Goal: Information Seeking & Learning: Check status

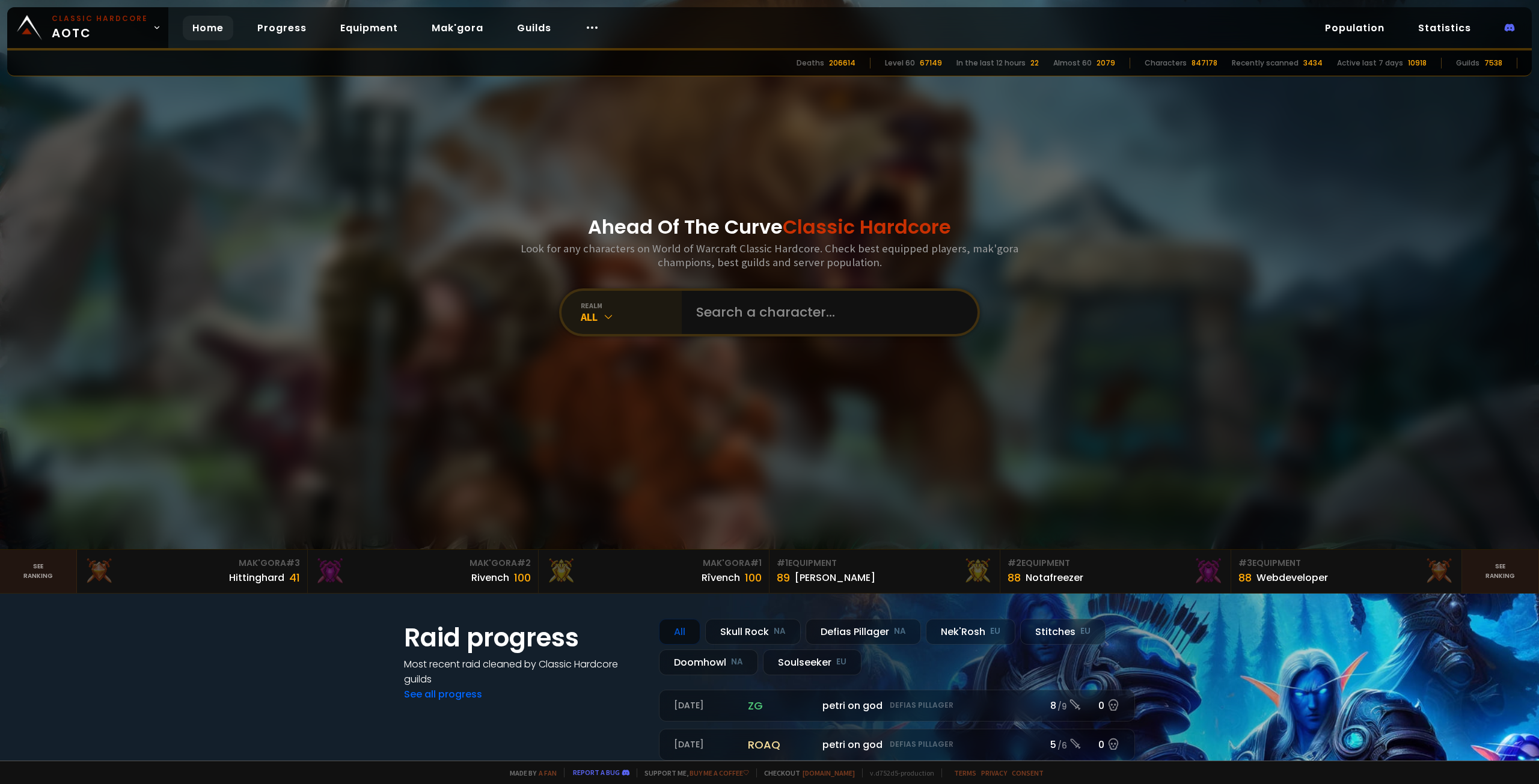
click at [648, 323] on div "All" at bounding box center [631, 317] width 101 height 14
click at [625, 321] on div "All" at bounding box center [631, 317] width 101 height 14
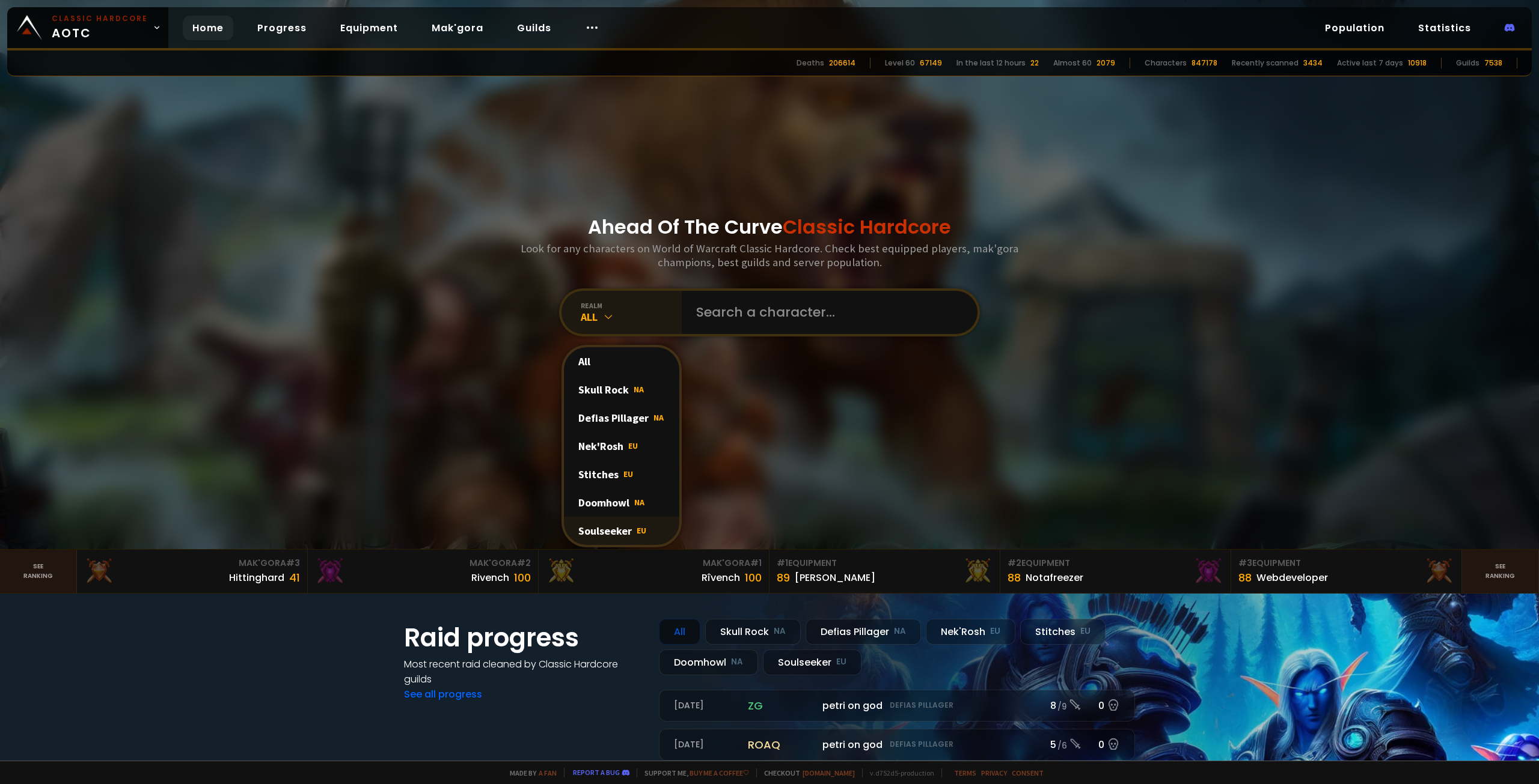
click at [612, 539] on div "Soulseeker EU" at bounding box center [622, 531] width 116 height 29
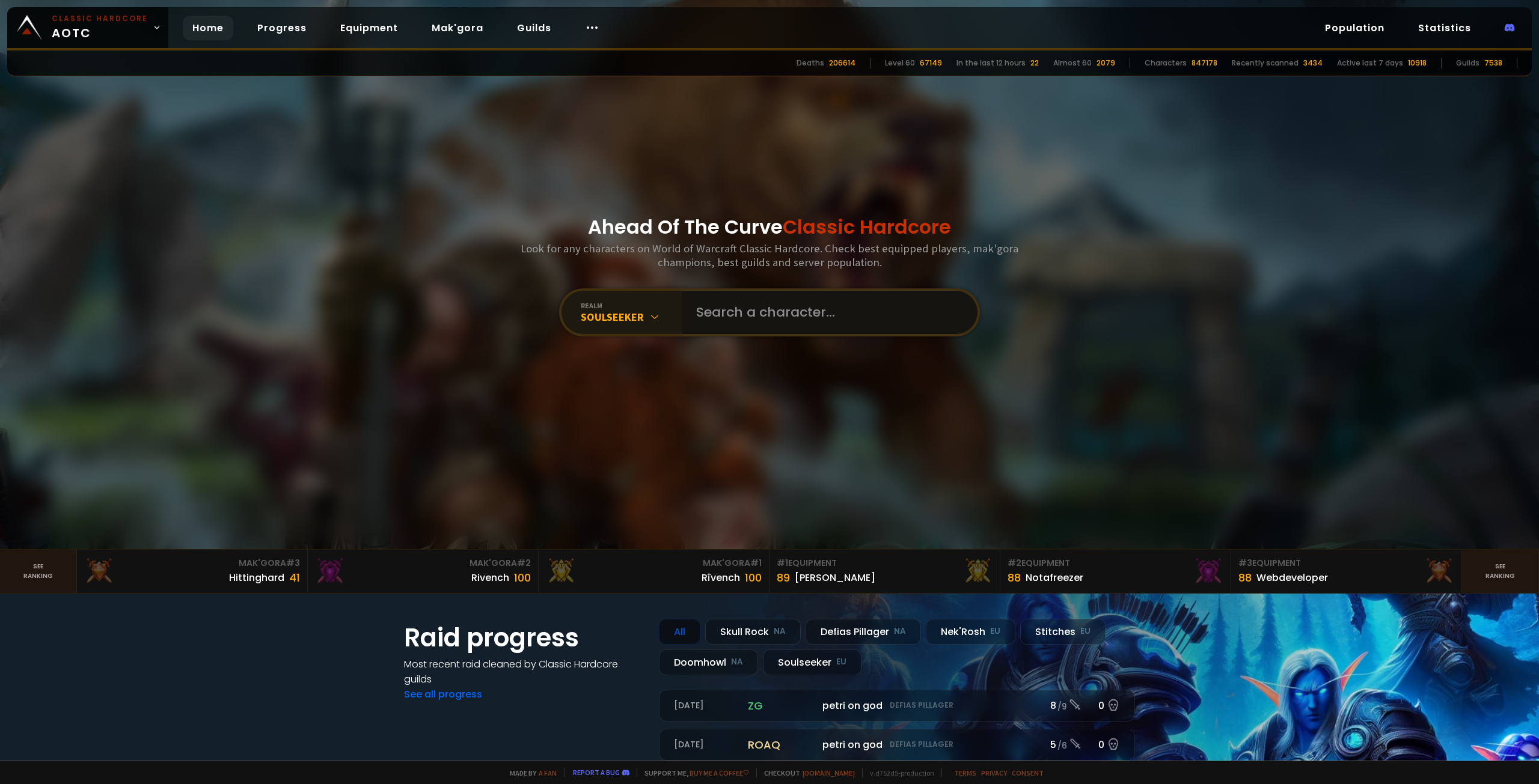
click at [725, 303] on input "text" at bounding box center [826, 313] width 274 height 43
type input "Ogpriesta"
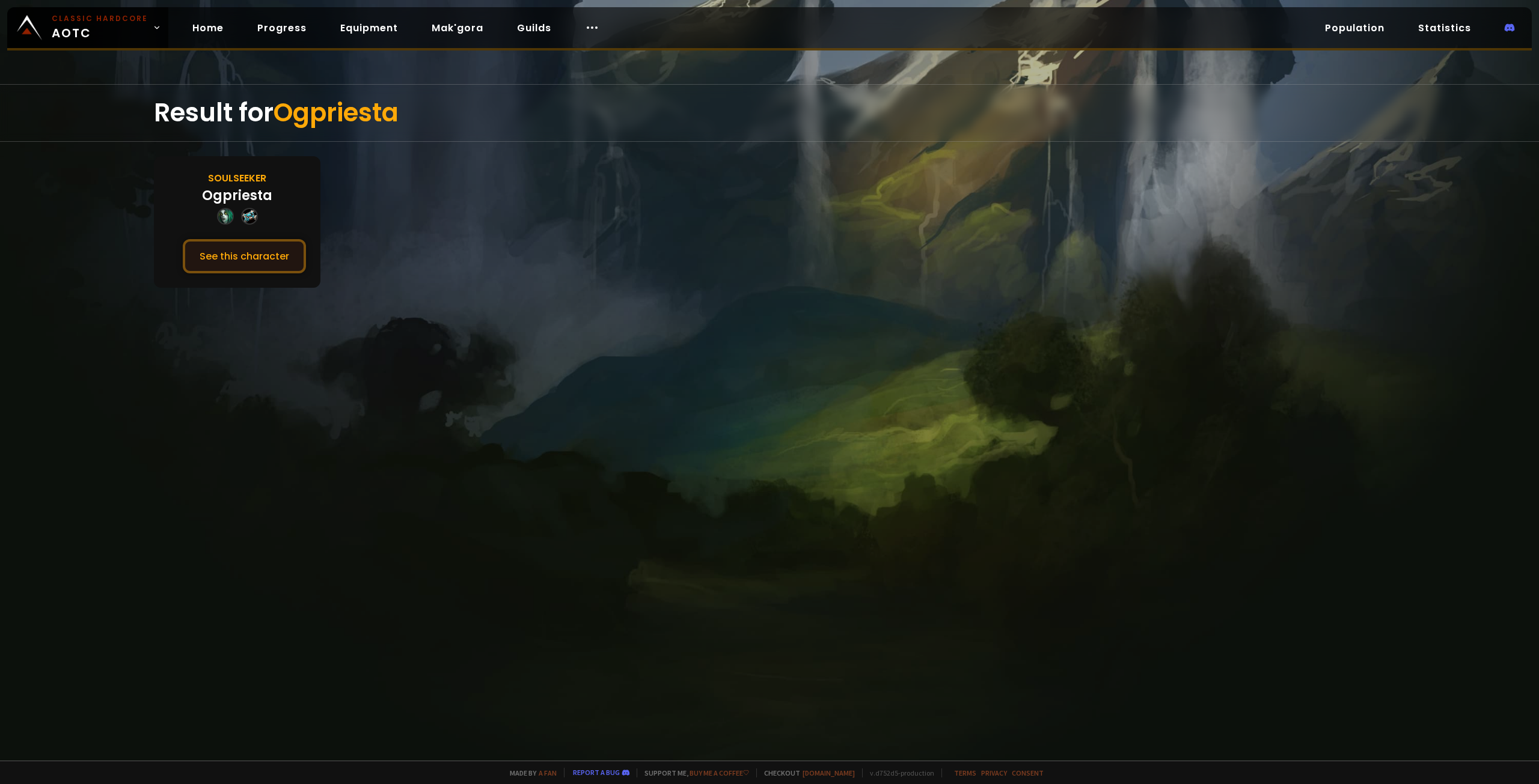
click at [277, 249] on button "See this character" at bounding box center [244, 256] width 123 height 34
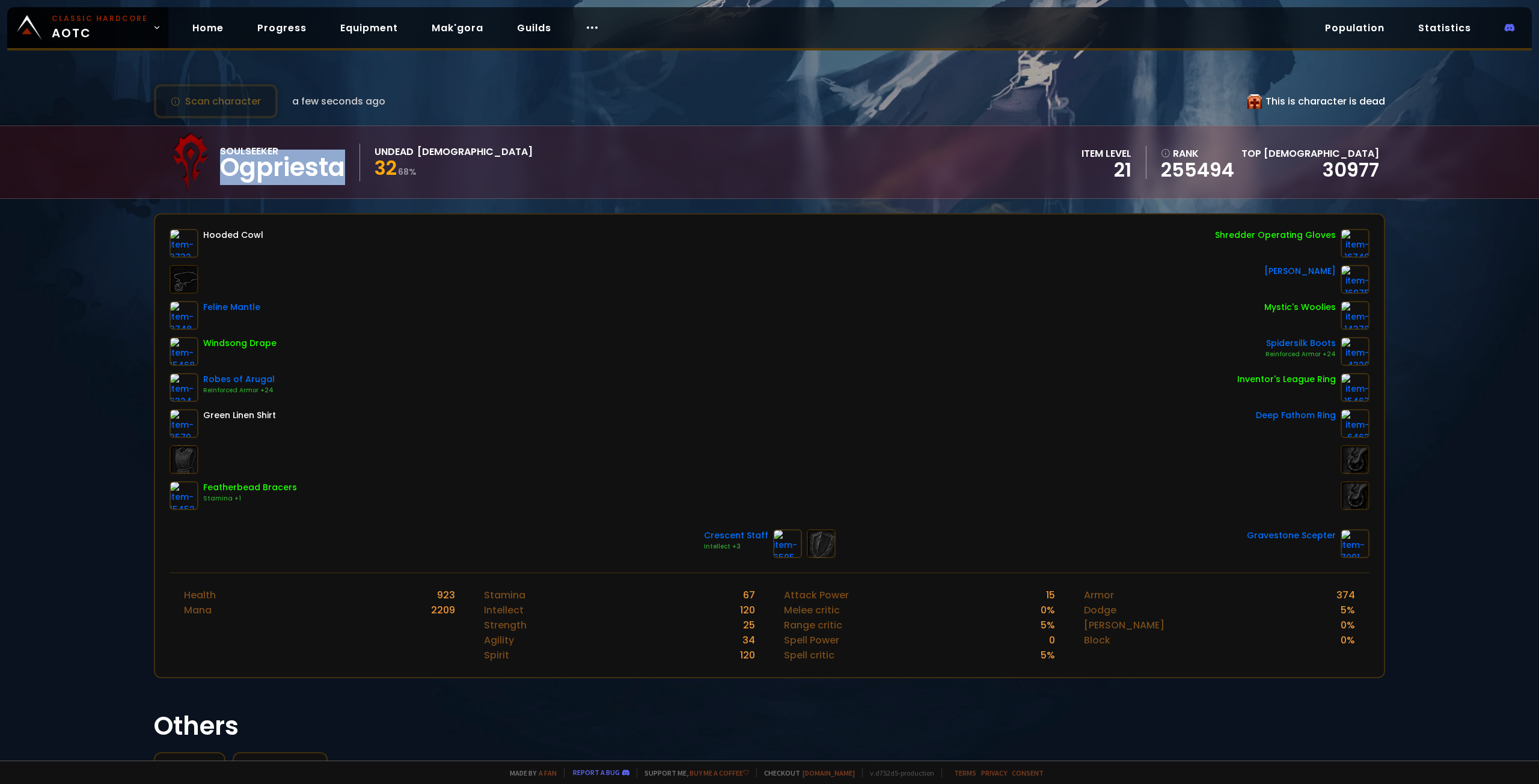
drag, startPoint x: 223, startPoint y: 173, endPoint x: 353, endPoint y: 176, distance: 130.0
click at [353, 176] on div "Soulseeker Ogpriesta" at bounding box center [290, 162] width 140 height 38
click at [413, 201] on div "Scan character a few seconds ago This is character is dead Soulseeker Ogpriesta…" at bounding box center [769, 380] width 1539 height 761
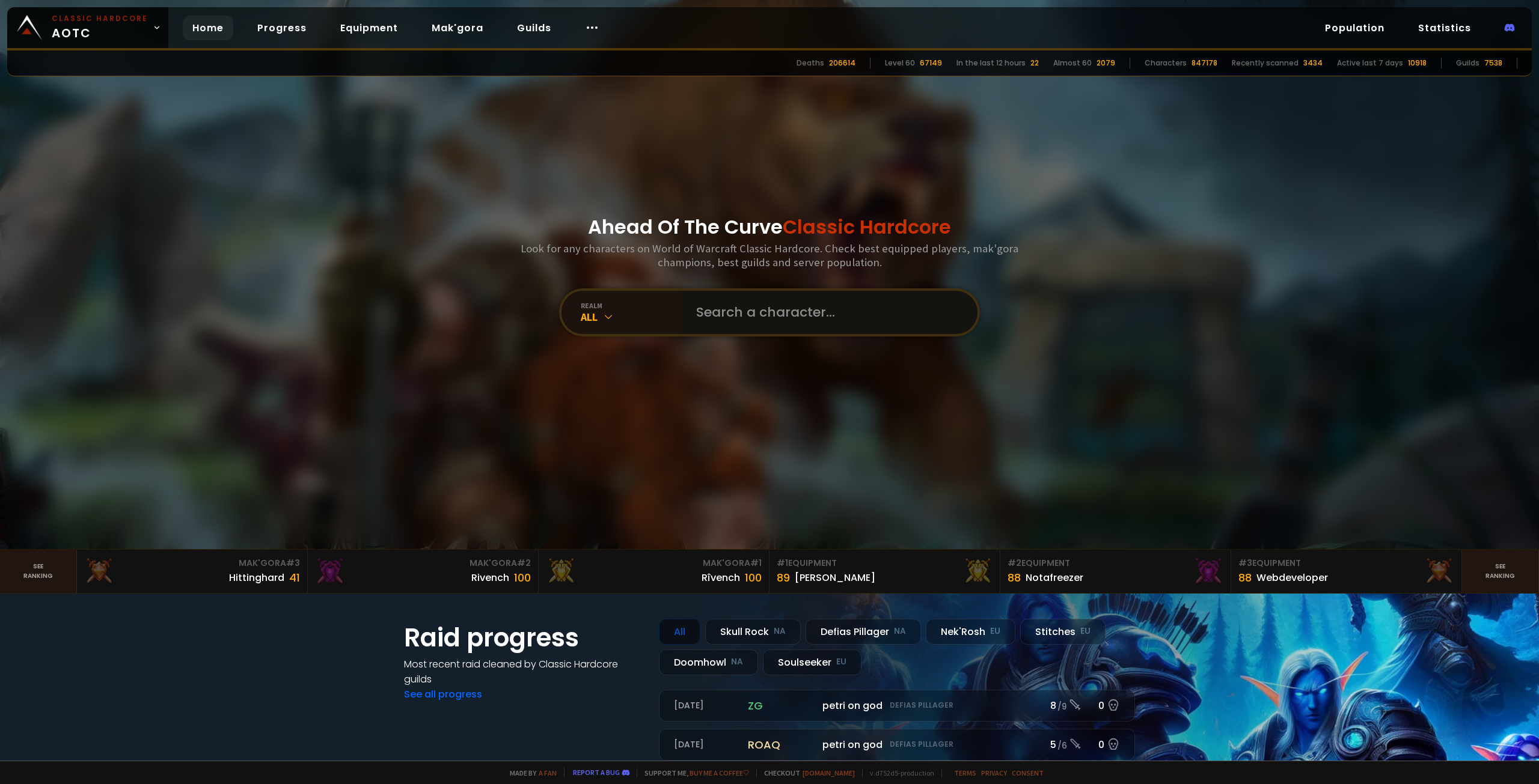
click at [763, 317] on input "text" at bounding box center [826, 313] width 274 height 43
click at [593, 308] on div "realm" at bounding box center [631, 306] width 101 height 9
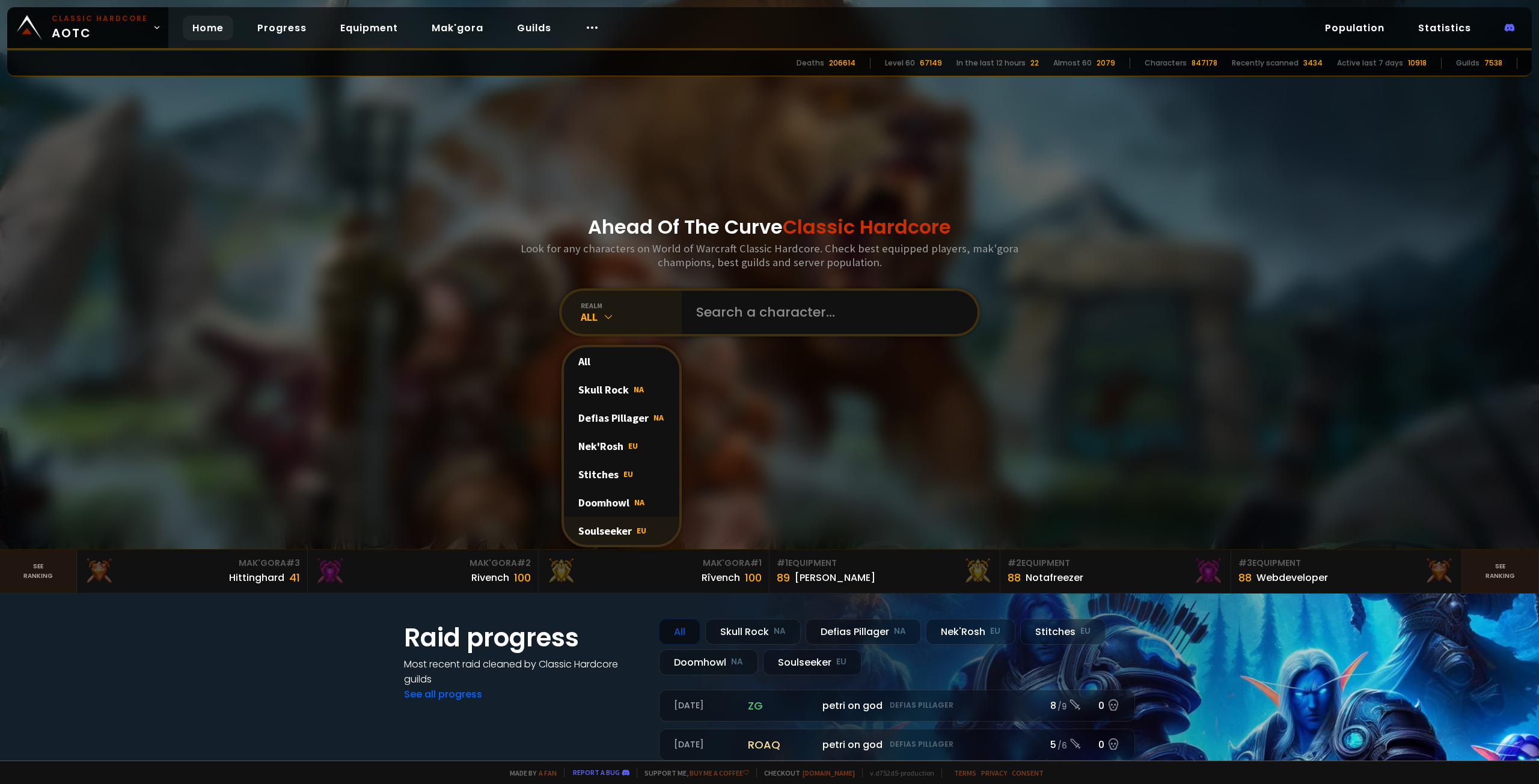
click at [630, 526] on div "Soulseeker EU" at bounding box center [622, 531] width 116 height 29
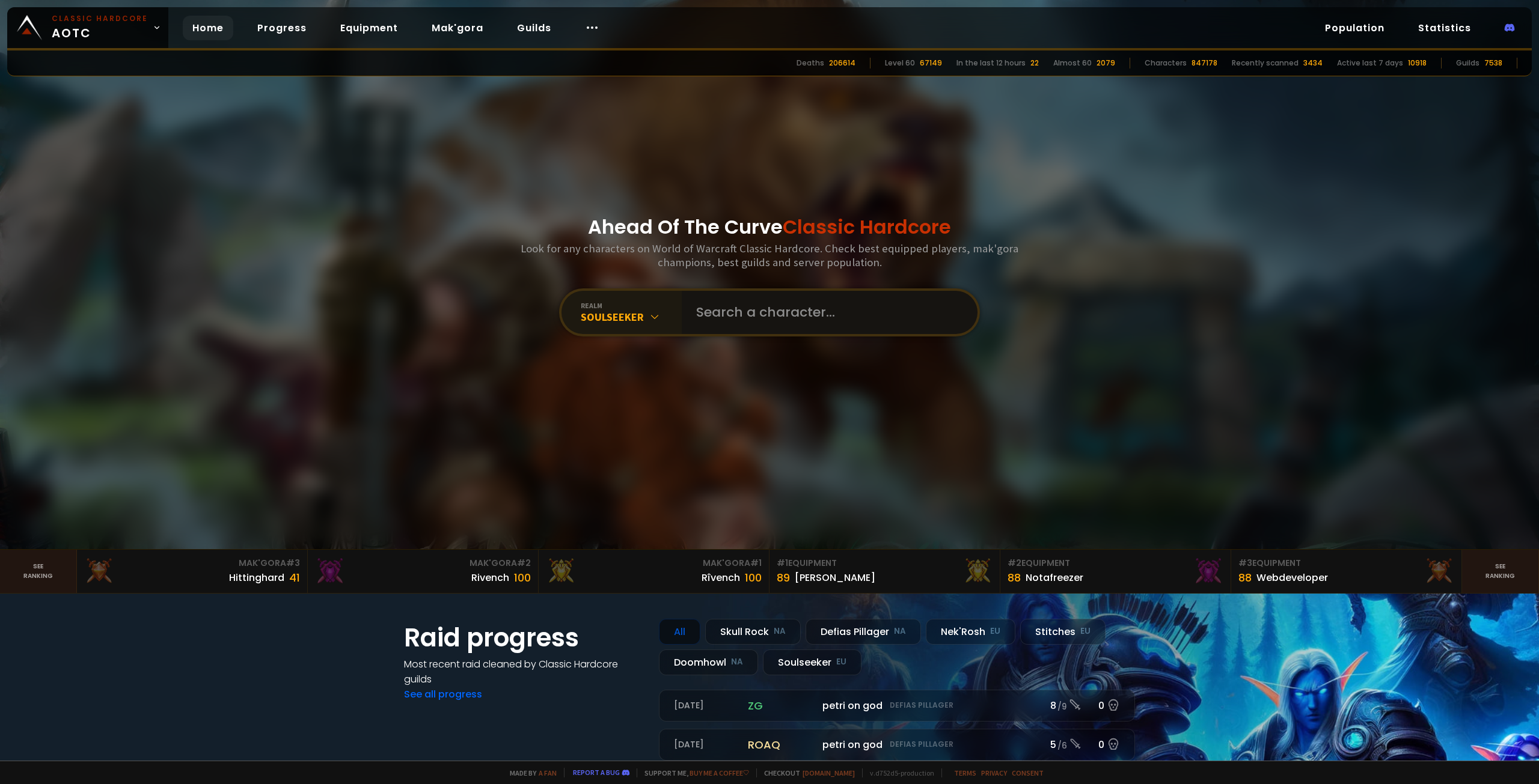
click at [741, 325] on input "text" at bounding box center [826, 313] width 274 height 43
type input "Throgon"
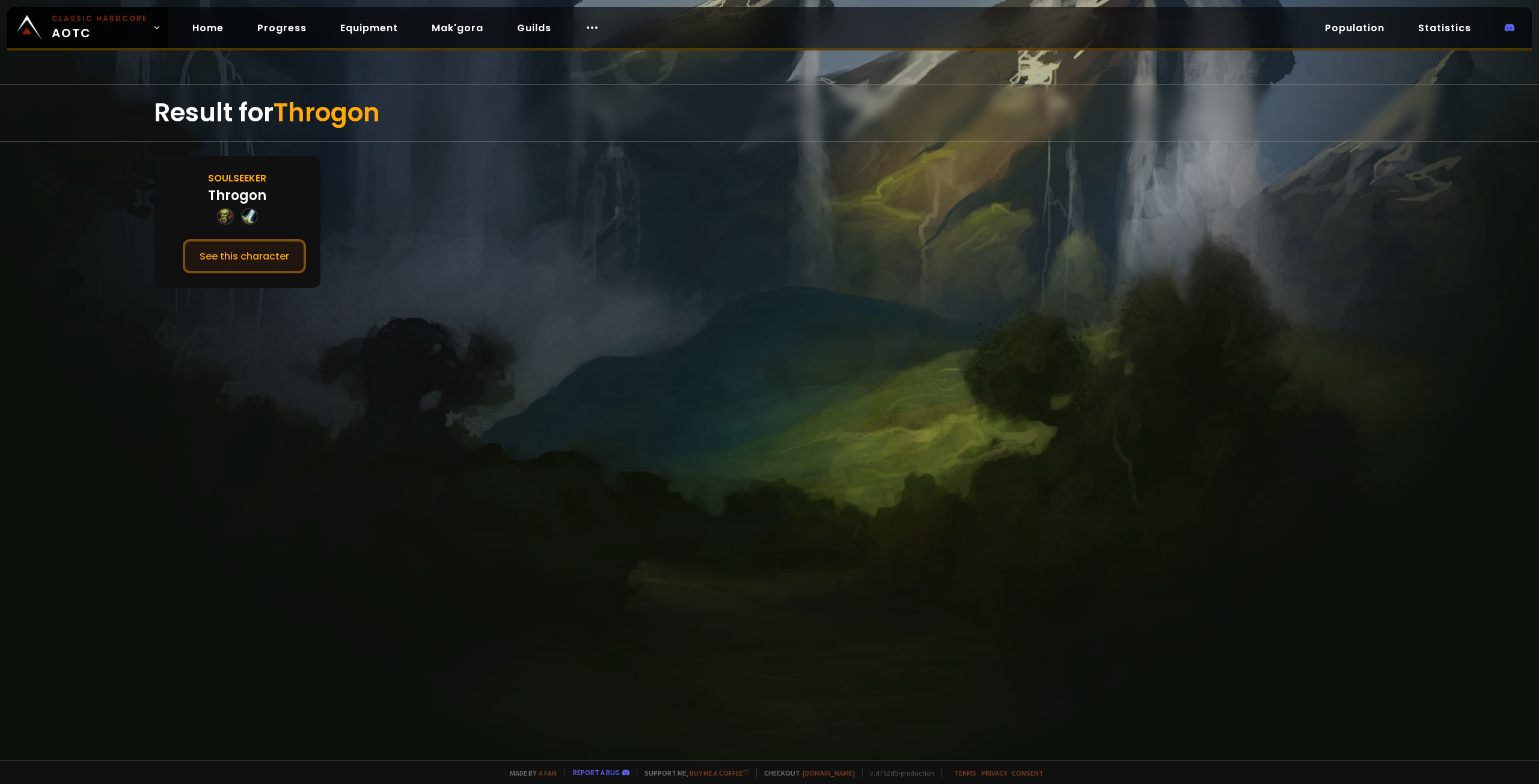
click at [272, 252] on button "See this character" at bounding box center [244, 256] width 123 height 34
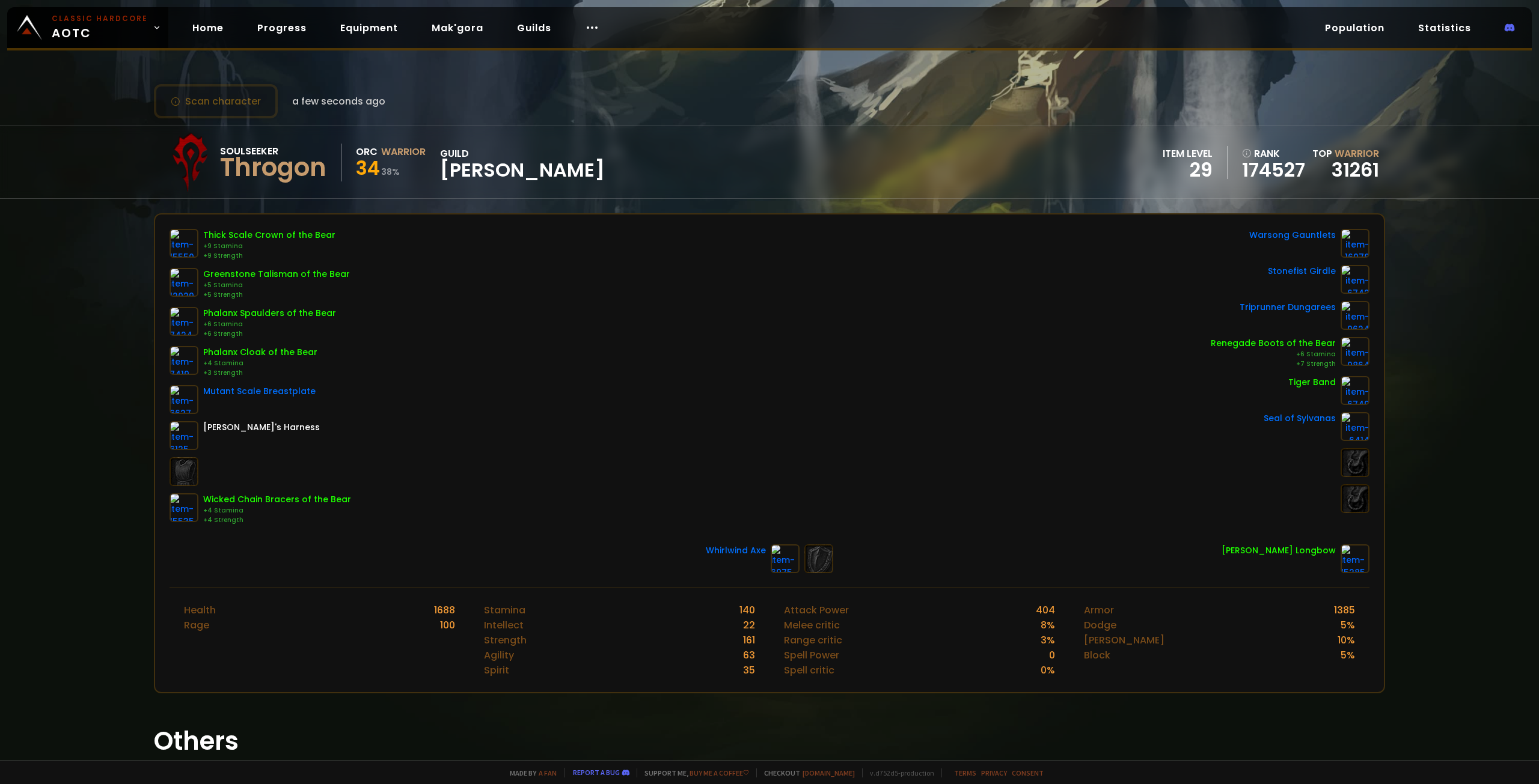
click at [1414, 257] on div "Scan character a few seconds ago Soulseeker Throgon Orc Warrior 34 38 % guild M…" at bounding box center [769, 380] width 1539 height 761
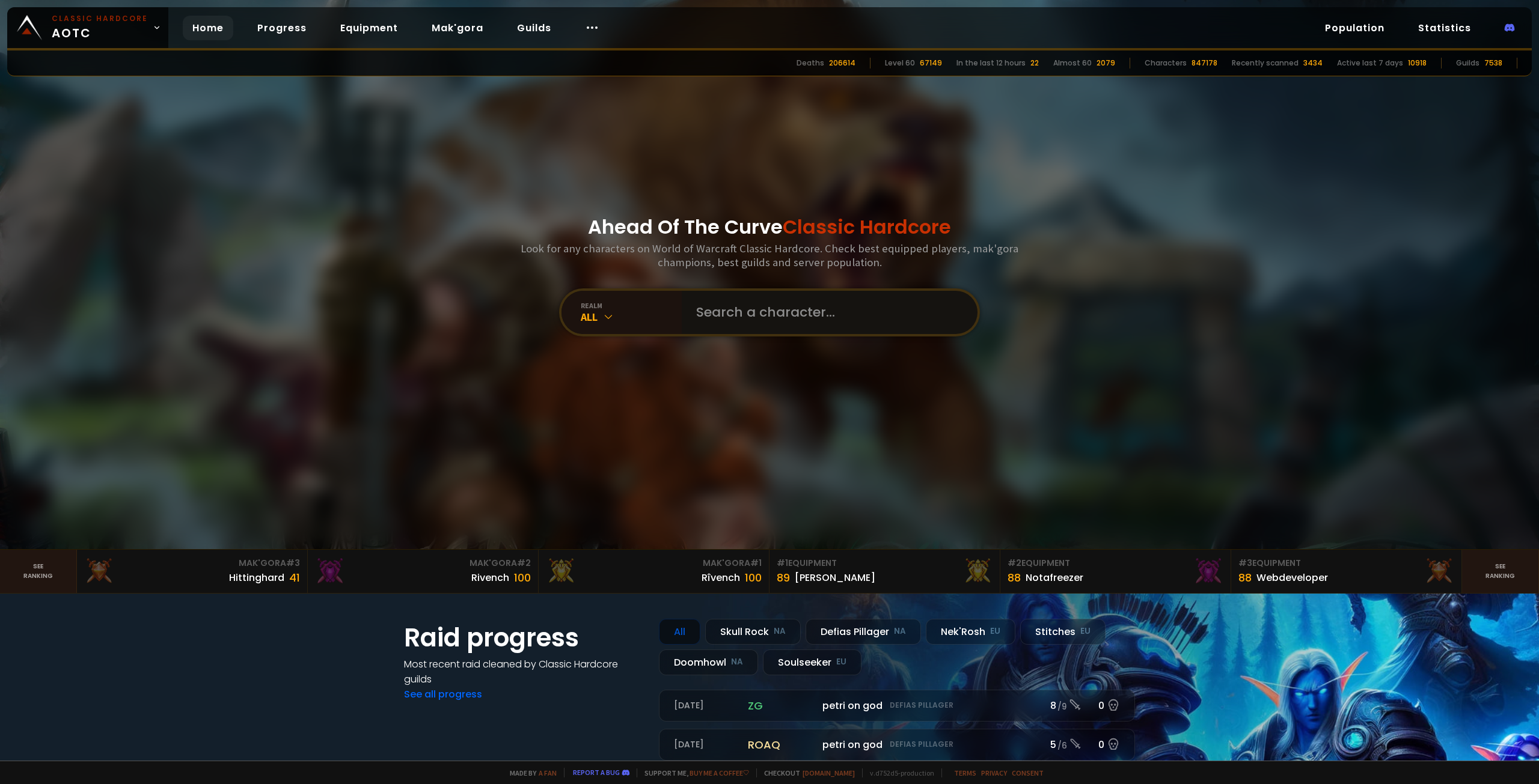
click at [750, 306] on input "text" at bounding box center [826, 313] width 274 height 43
type input "Throgash"
click at [719, 315] on input "text" at bounding box center [826, 313] width 274 height 43
type input "Thognak"
click at [816, 310] on input "text" at bounding box center [826, 313] width 274 height 43
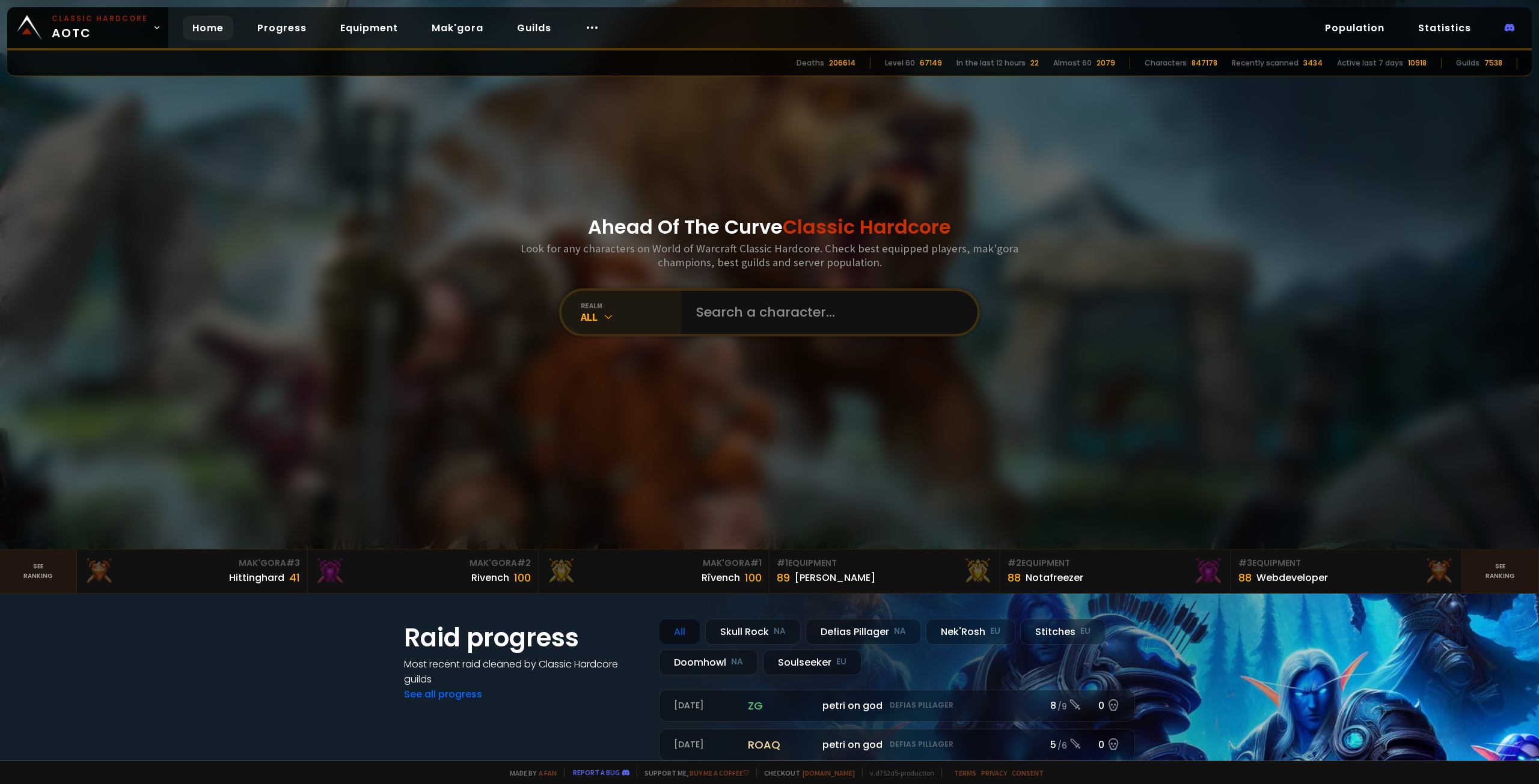
click at [614, 309] on div "realm" at bounding box center [631, 306] width 101 height 9
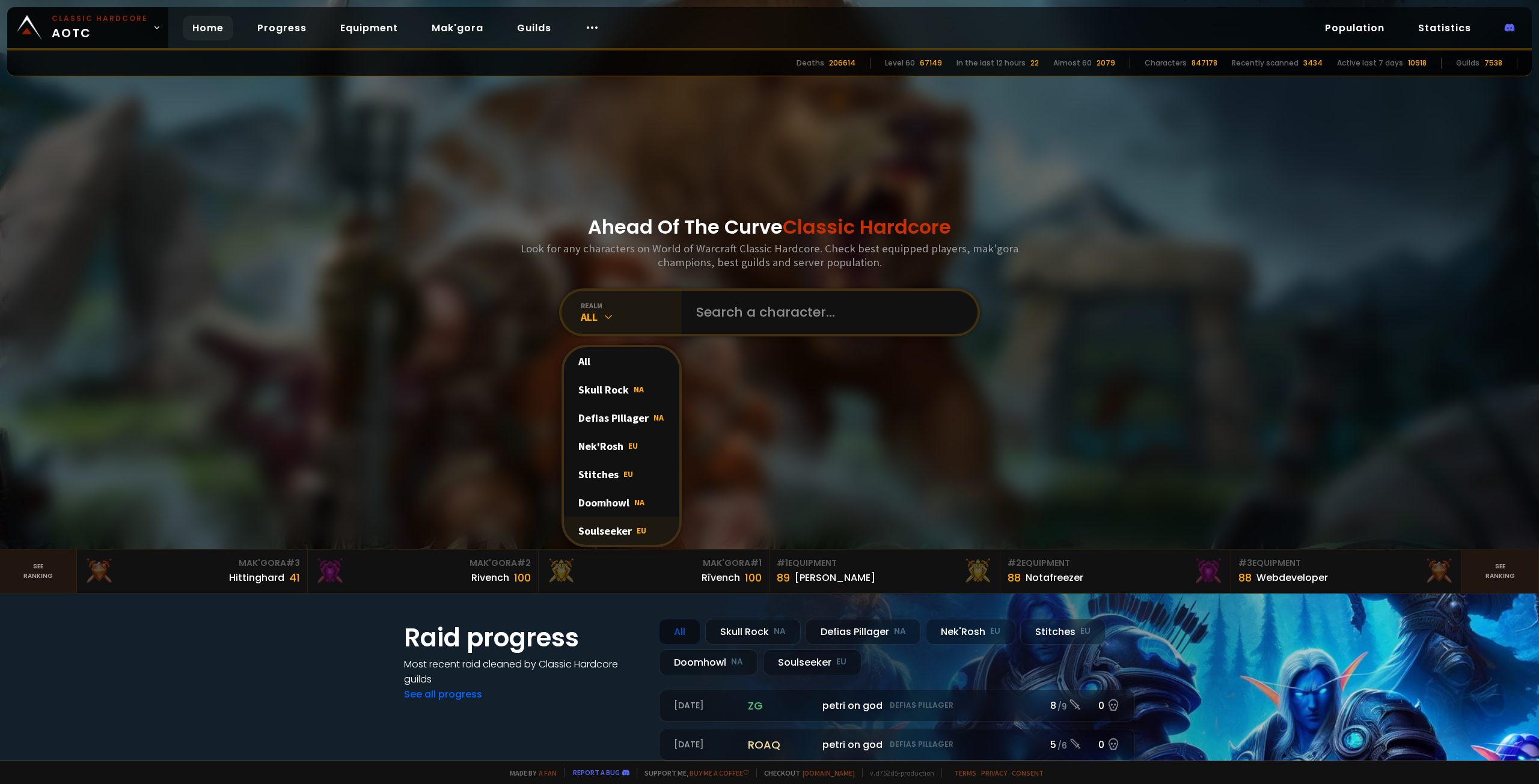
click at [605, 542] on div "Soulseeker EU" at bounding box center [622, 531] width 116 height 29
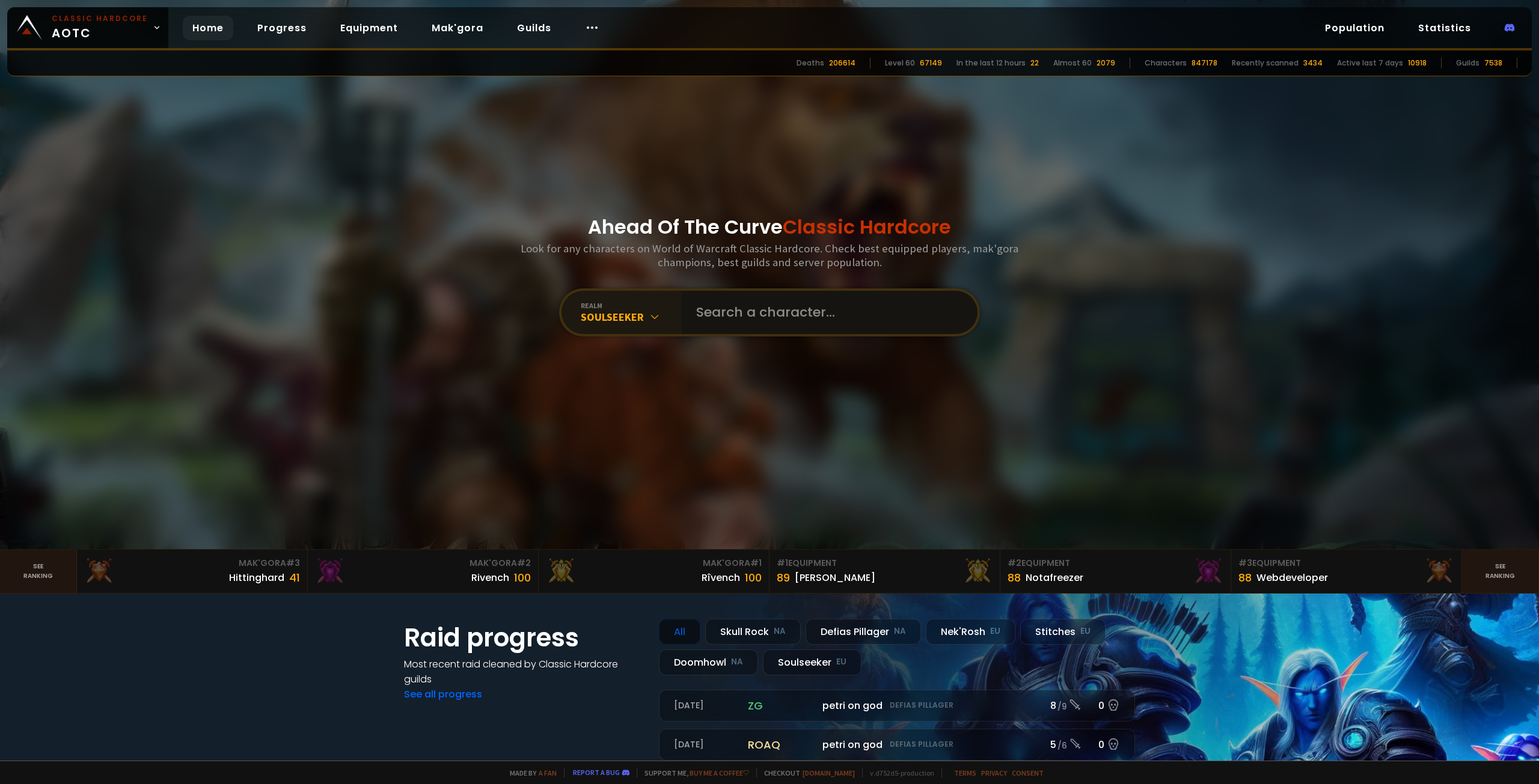
click at [715, 325] on input "text" at bounding box center [826, 313] width 274 height 43
type input "Thrognak"
click at [798, 343] on div "Ahead Of The Curve Classic Hardcore Look for any characters on World of Warcraf…" at bounding box center [770, 275] width 725 height 549
click at [790, 327] on input "text" at bounding box center [826, 313] width 274 height 43
type input "Thrognak"
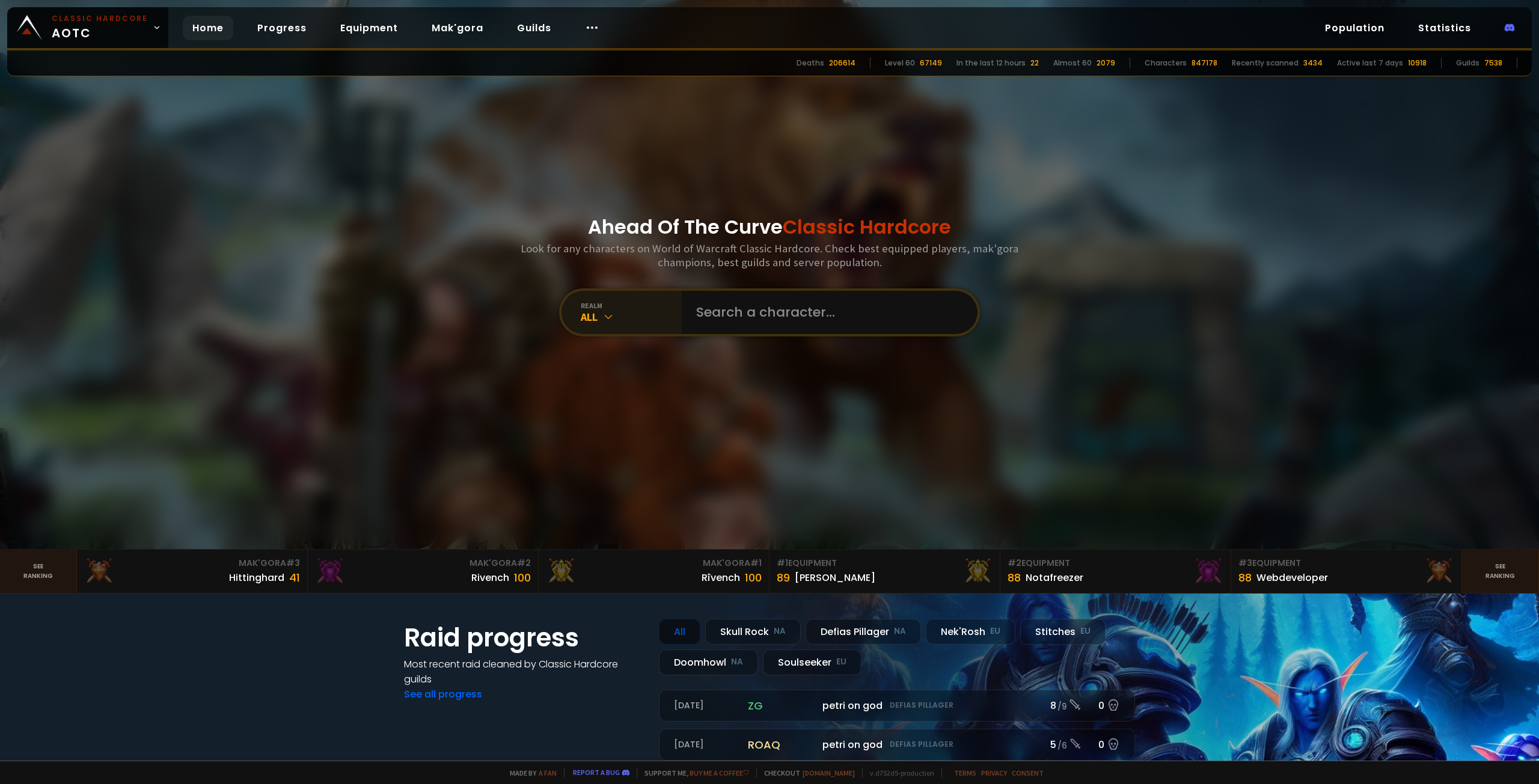
click at [623, 294] on div "realm All" at bounding box center [621, 313] width 120 height 43
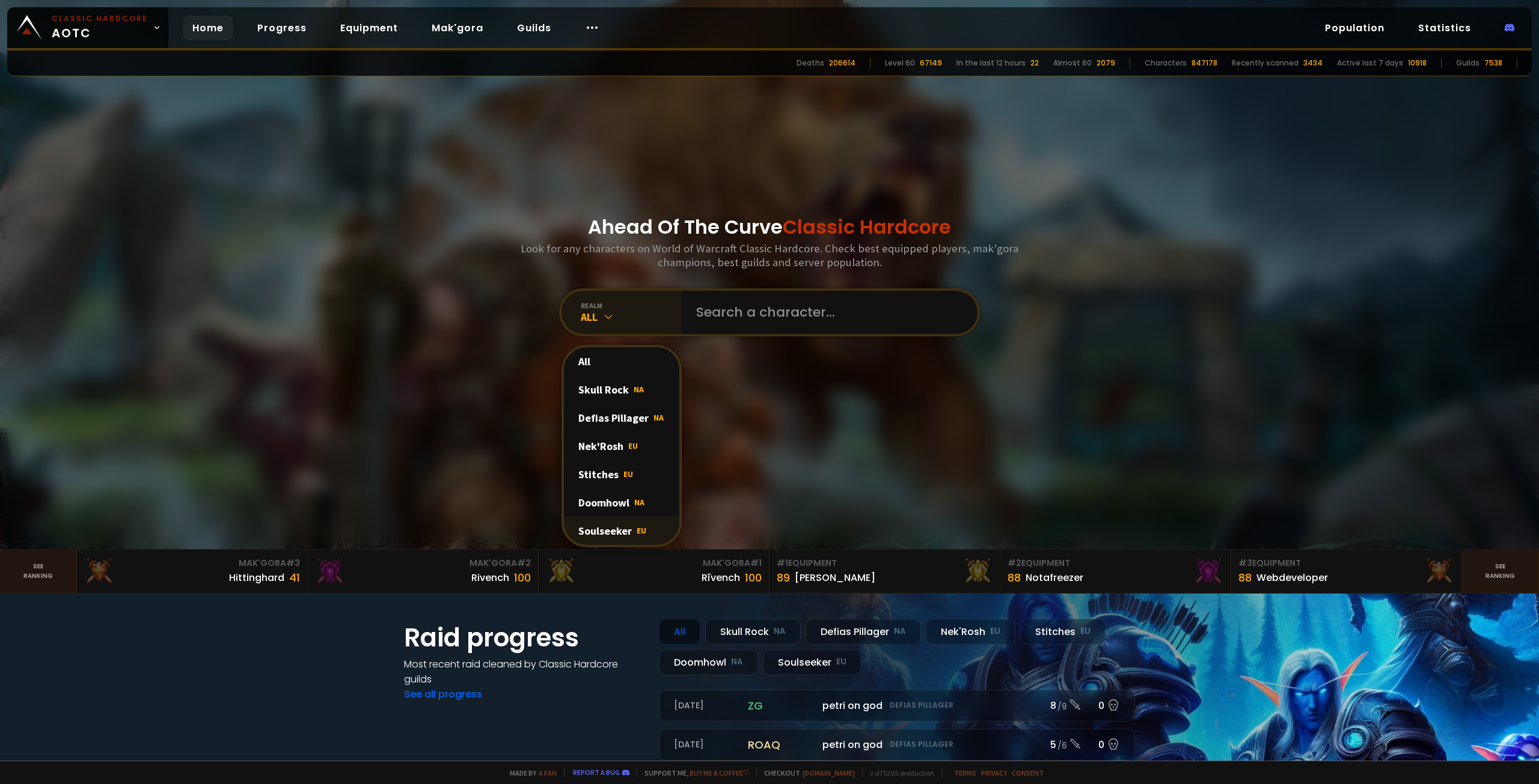
click at [640, 525] on span "EU" at bounding box center [641, 530] width 10 height 11
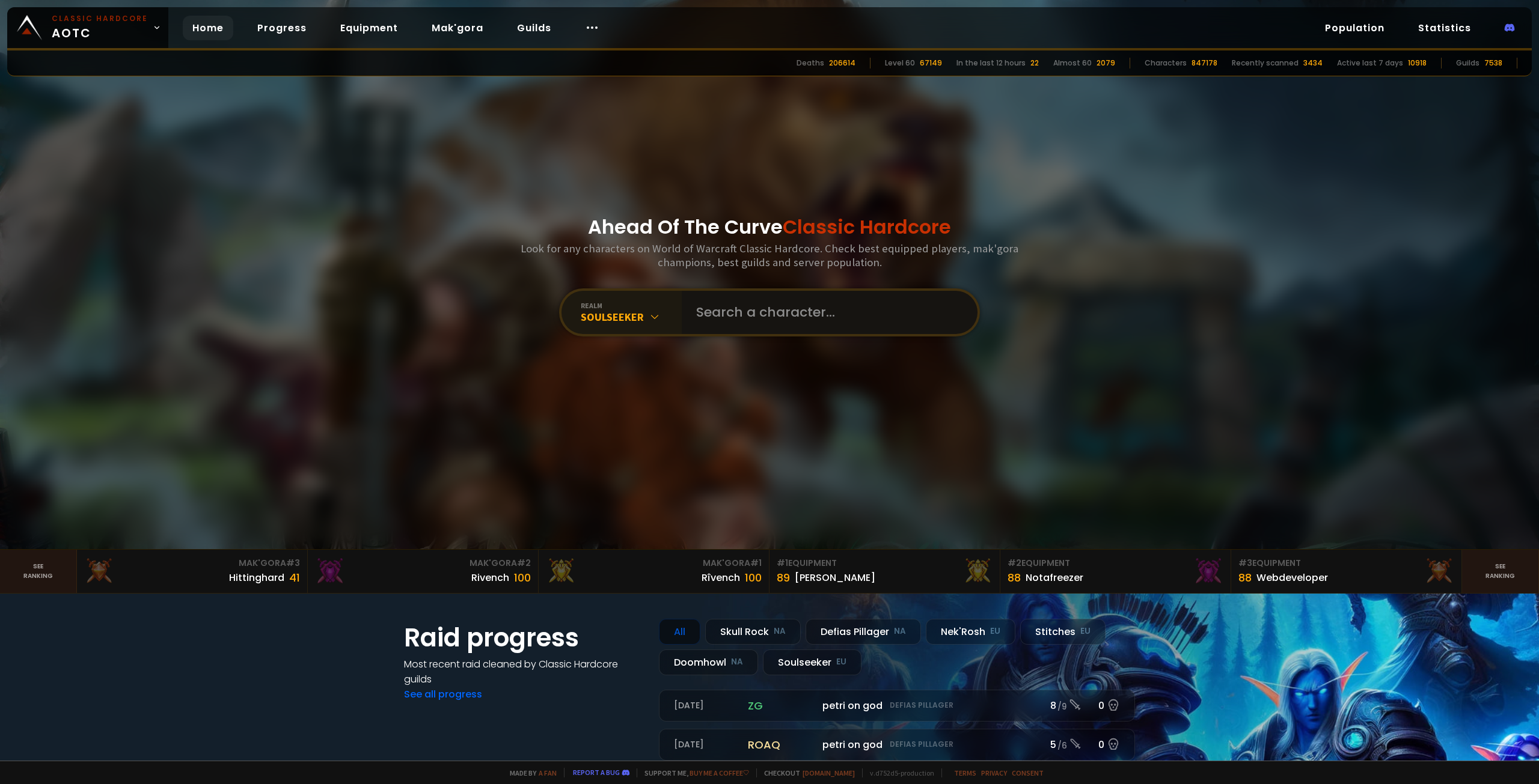
click at [747, 322] on input "text" at bounding box center [826, 313] width 274 height 43
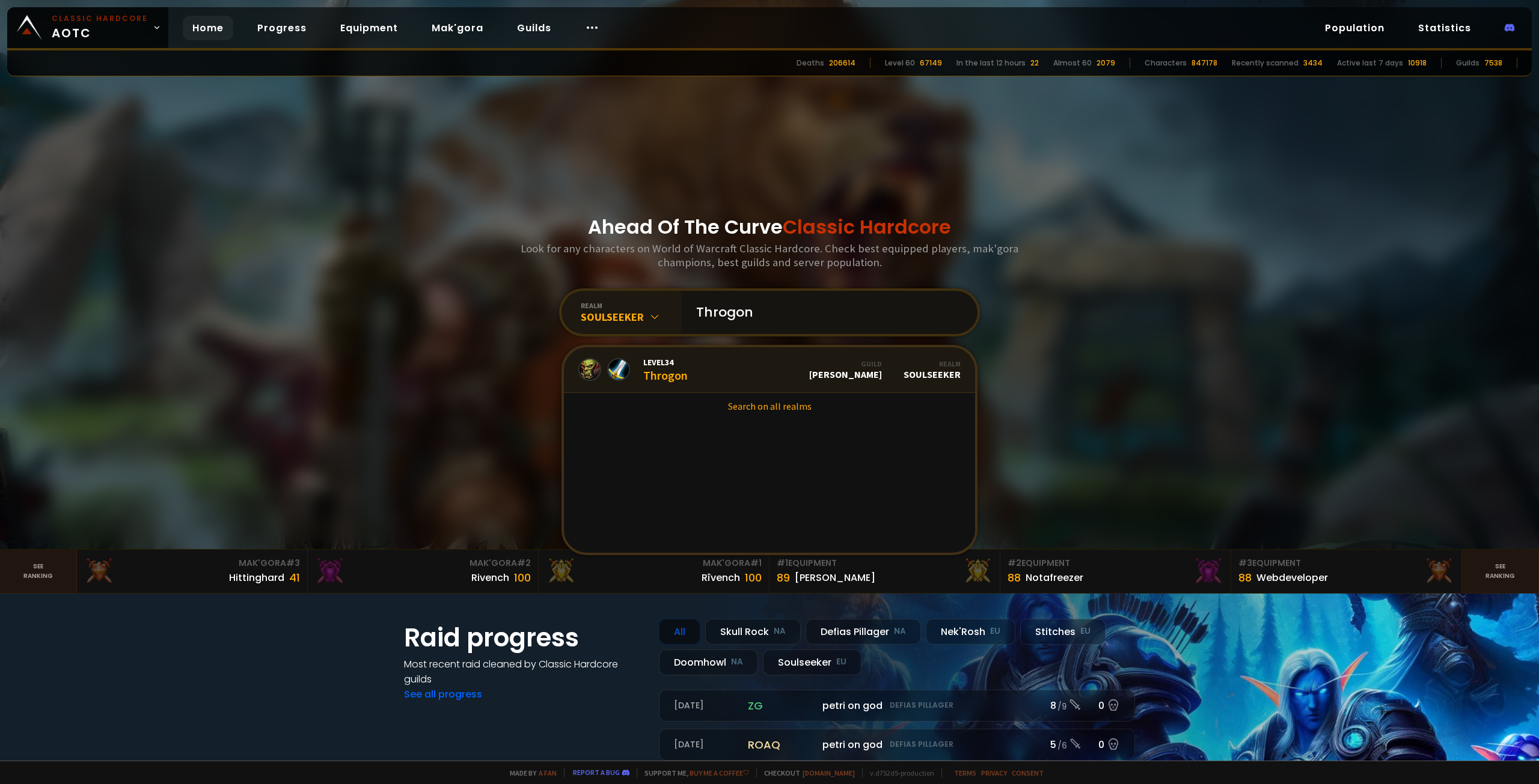
type input "Throgon"
click at [756, 365] on link "Level 34 Throgon Guild Minerva Realm Soulseeker" at bounding box center [770, 370] width 411 height 46
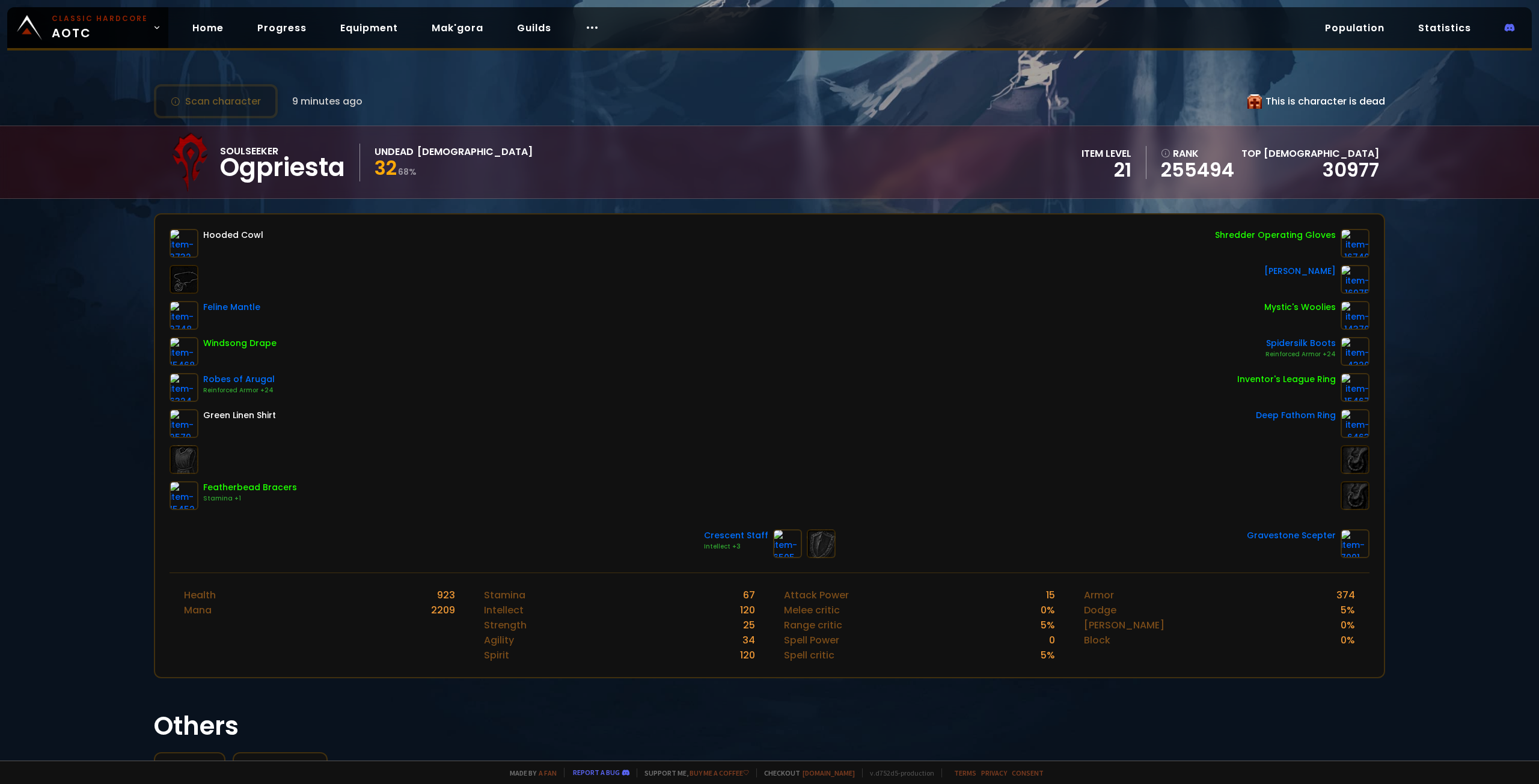
drag, startPoint x: 1316, startPoint y: 99, endPoint x: 1297, endPoint y: 99, distance: 19.0
click at [1316, 99] on div "This is character is dead" at bounding box center [1316, 101] width 138 height 15
click at [1267, 101] on div "This is character is dead" at bounding box center [1316, 101] width 138 height 15
click at [407, 105] on div "Scan character 9 minutes ago This is character is dead" at bounding box center [770, 101] width 1231 height 34
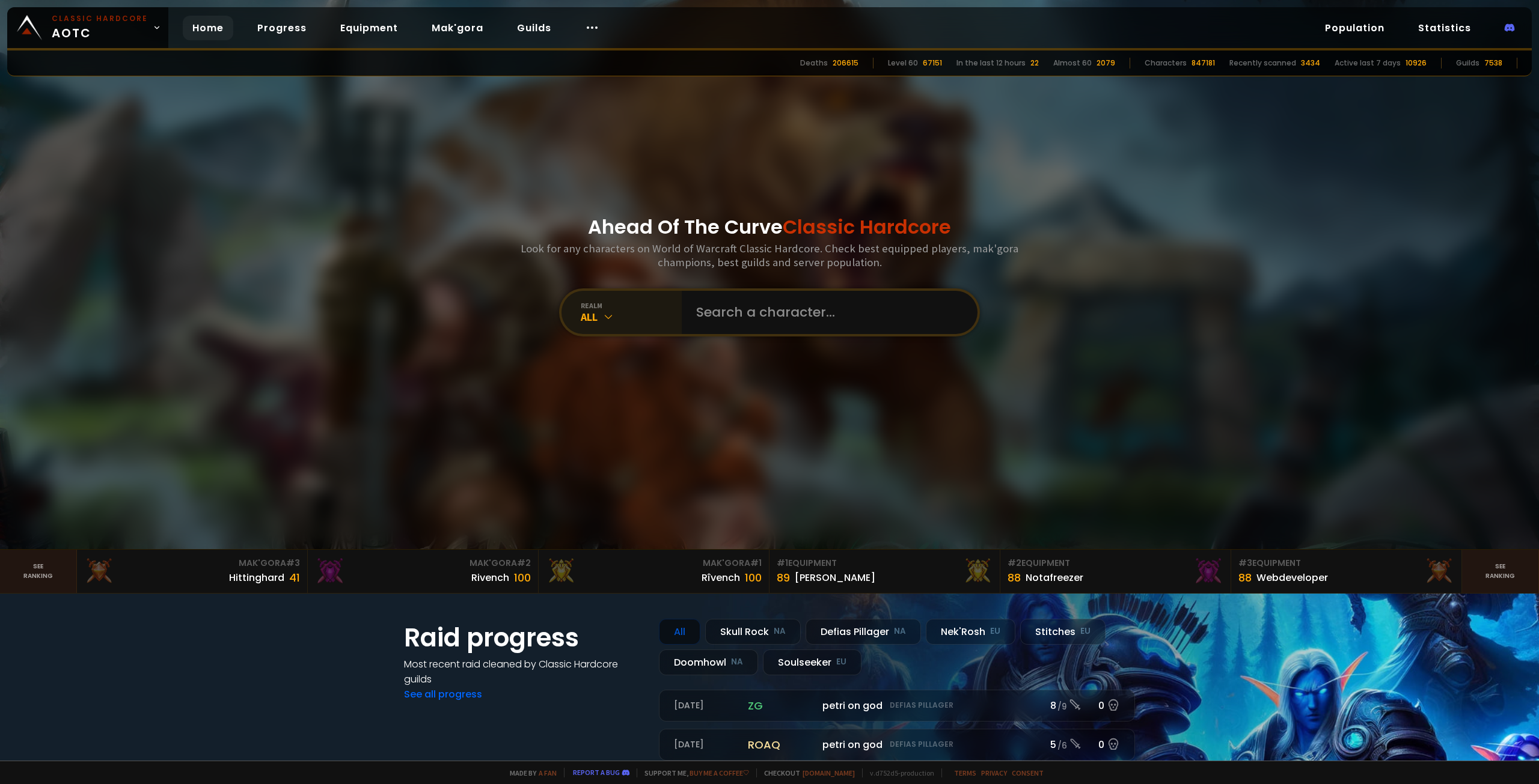
click at [640, 314] on div "All" at bounding box center [631, 317] width 101 height 14
click at [607, 313] on icon at bounding box center [608, 317] width 12 height 12
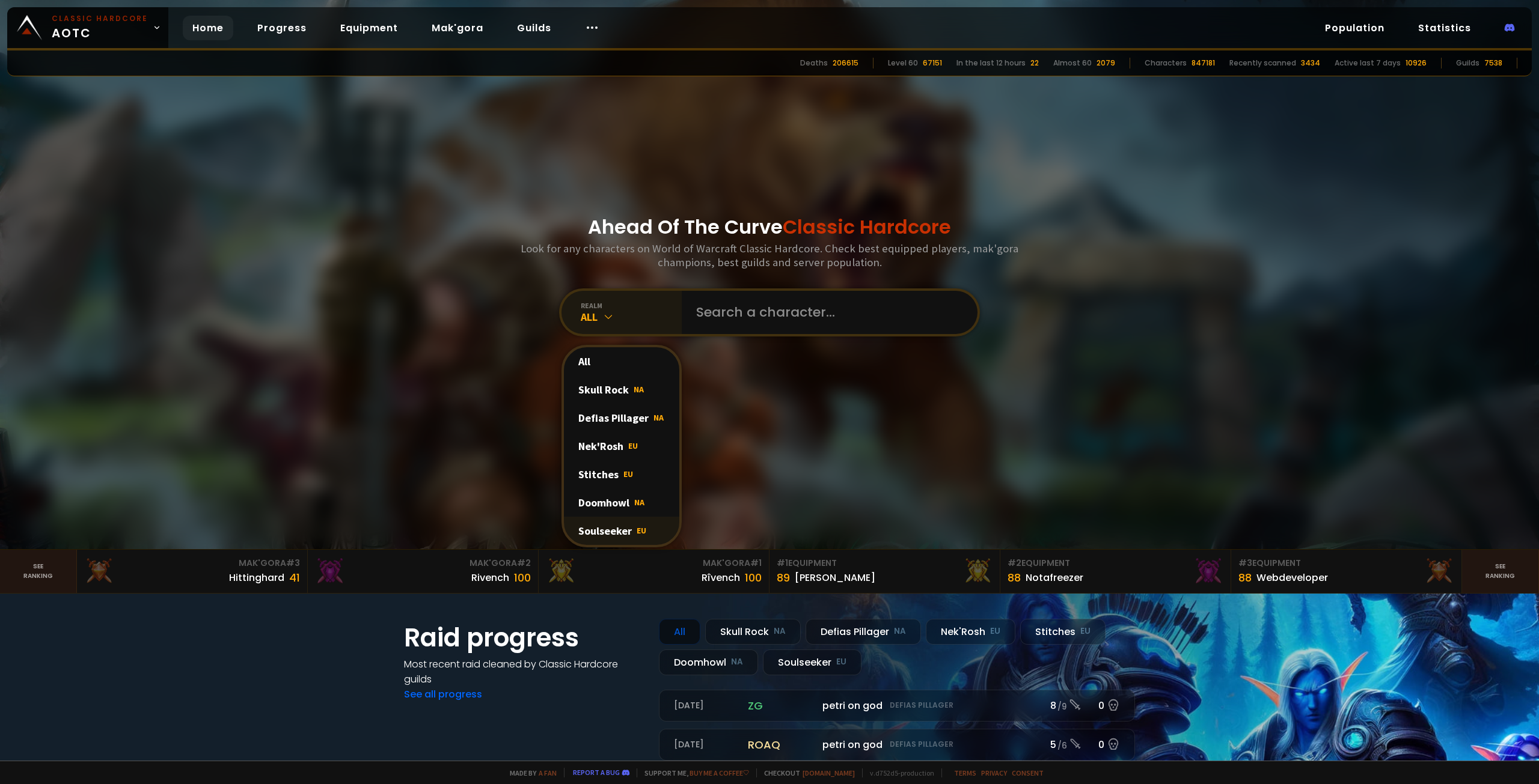
click at [611, 526] on div "Soulseeker EU" at bounding box center [622, 531] width 116 height 29
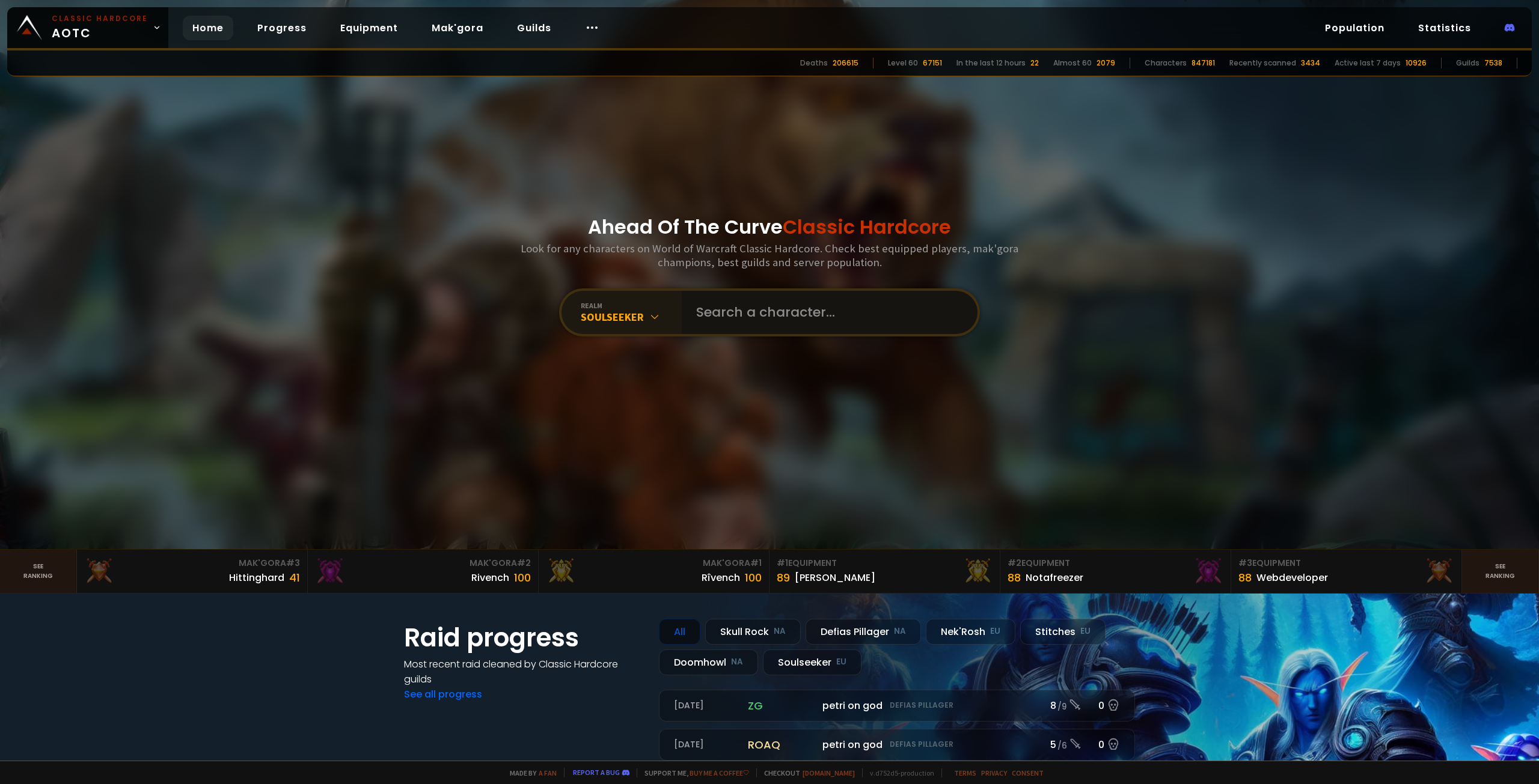
click at [735, 308] on input "text" at bounding box center [826, 313] width 274 height 43
type input "T"
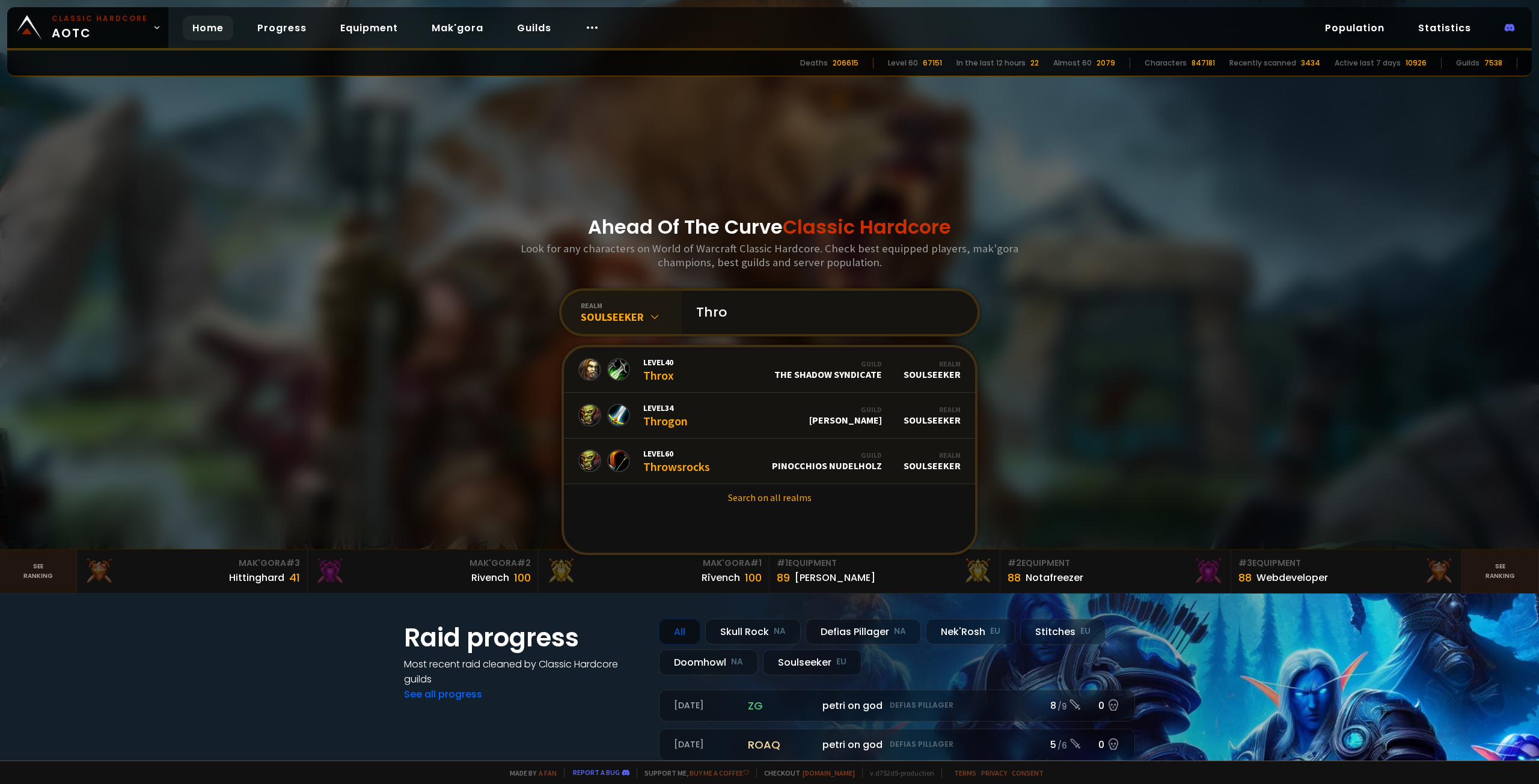
click at [728, 320] on input "Thro" at bounding box center [826, 313] width 274 height 43
type input "T"
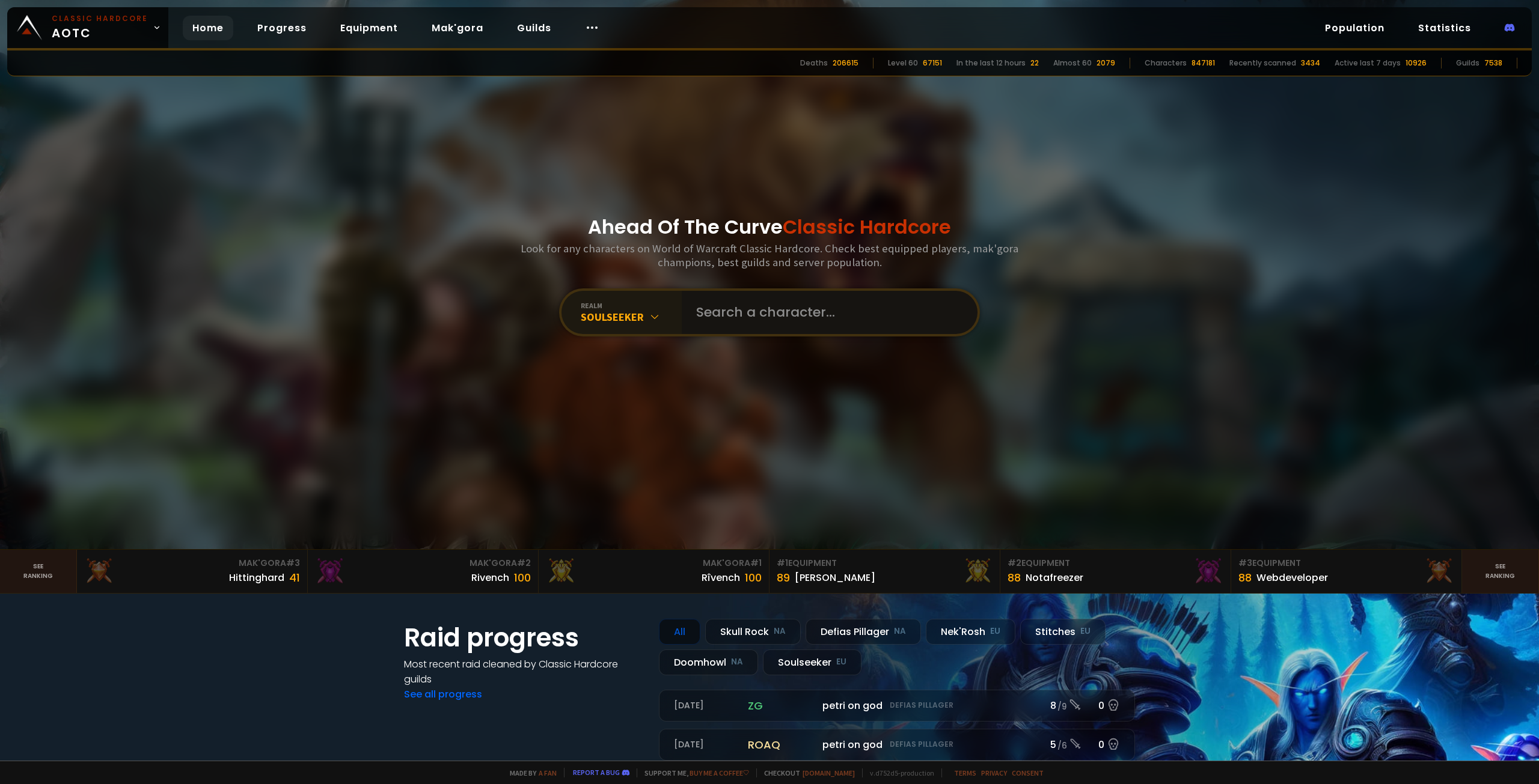
click at [702, 320] on input "text" at bounding box center [826, 313] width 274 height 43
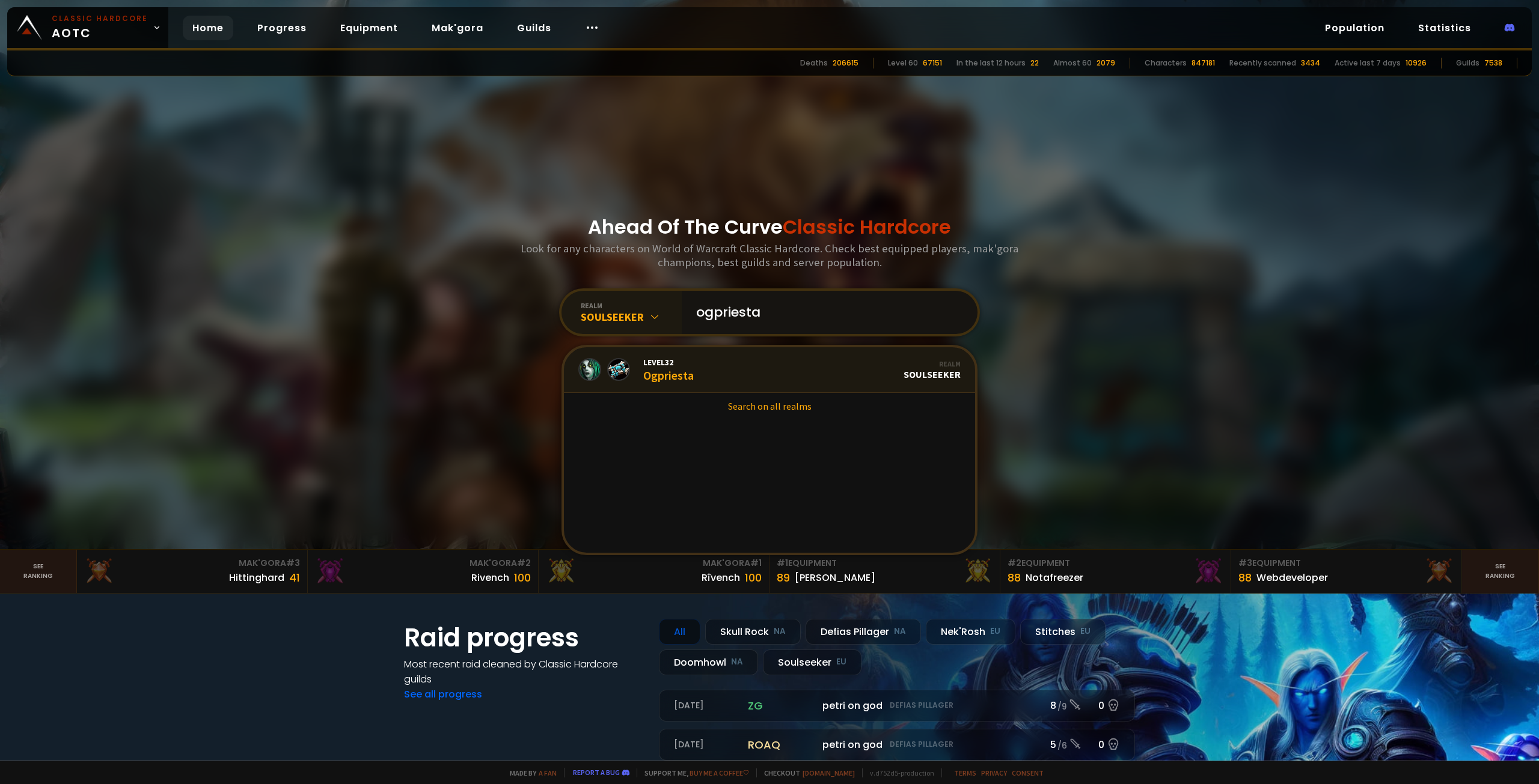
type input "ogpriesta"
click at [733, 380] on link "Level 32 Ogpriesta Realm Soulseeker" at bounding box center [770, 370] width 411 height 46
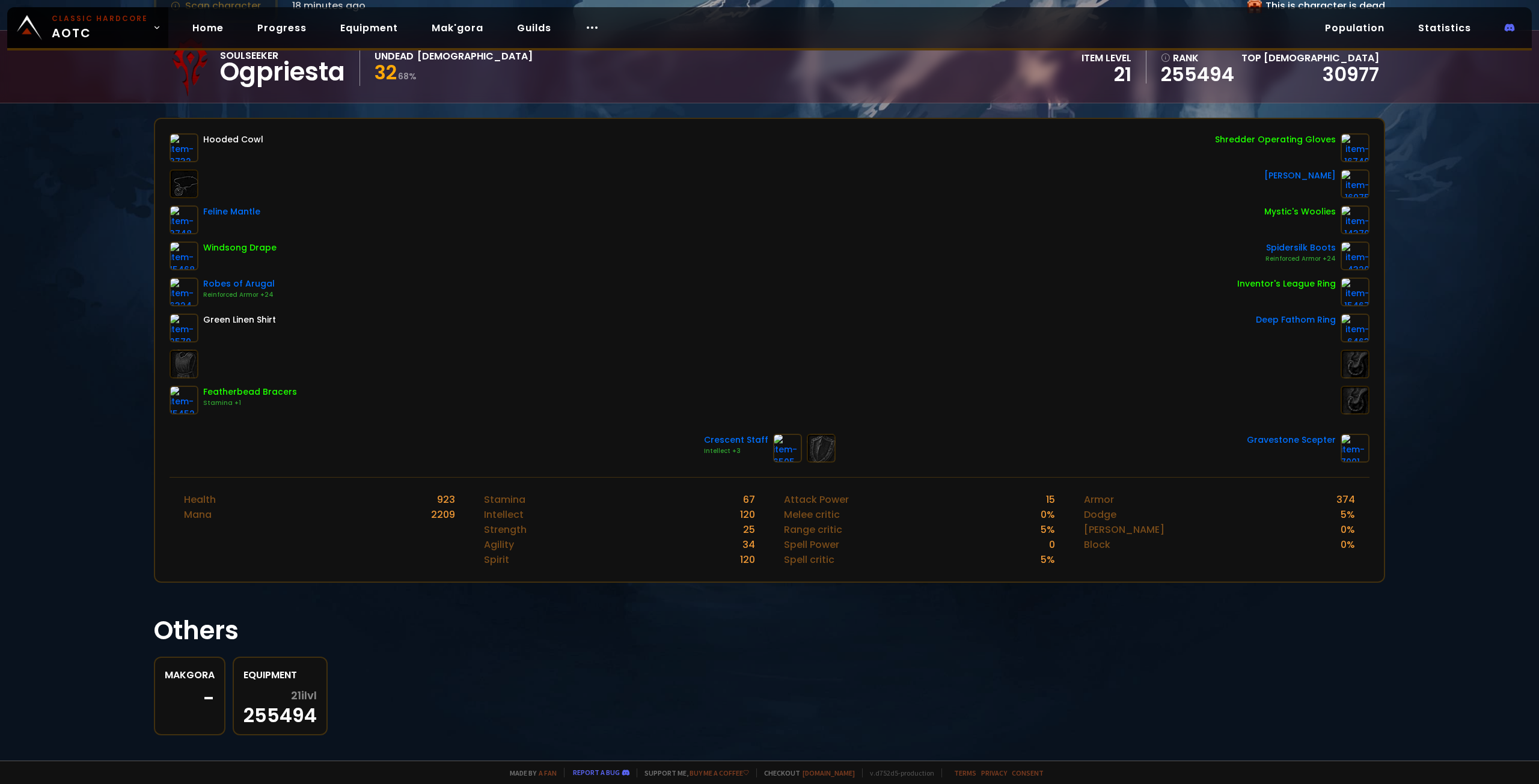
scroll to position [108, 0]
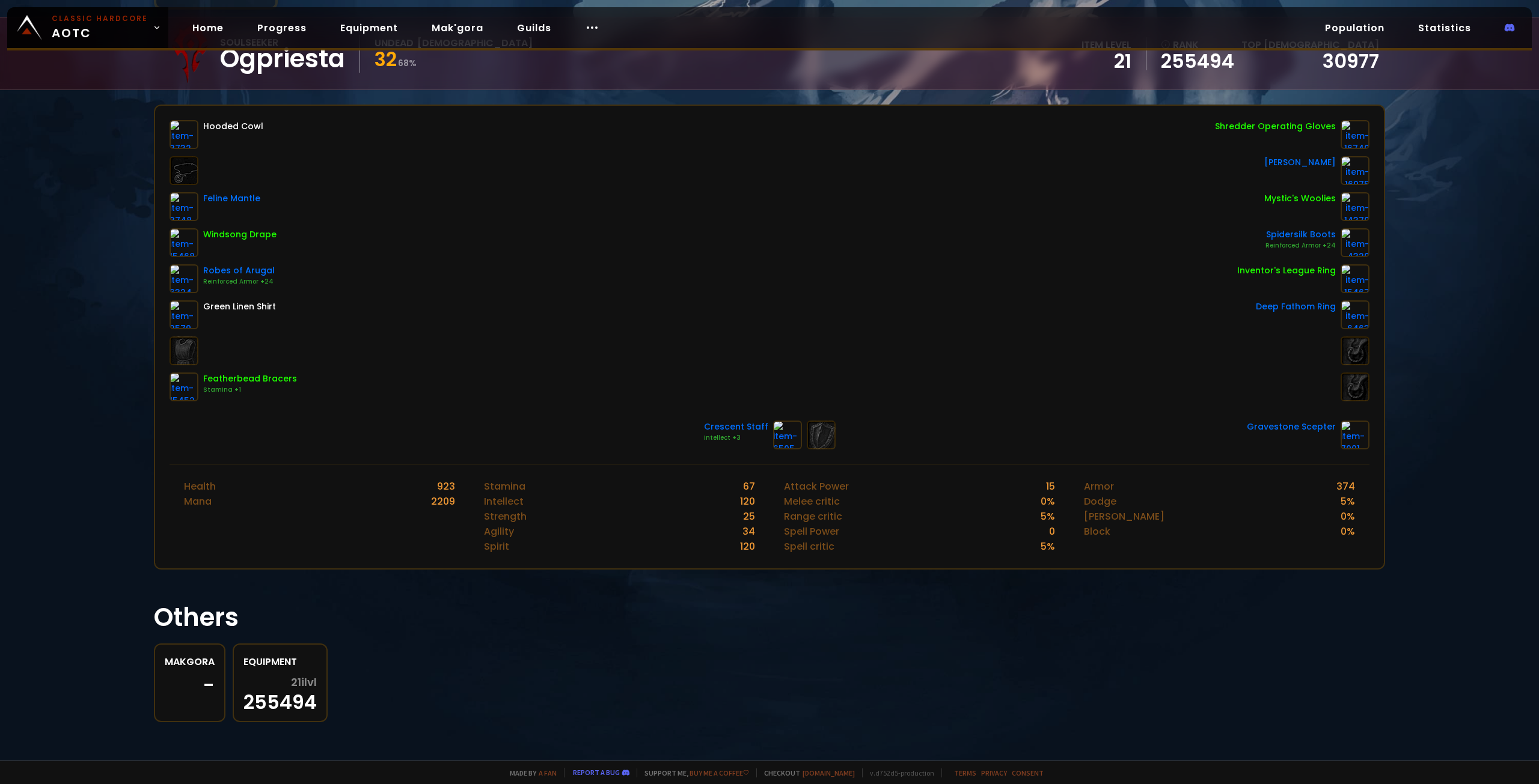
click at [292, 674] on link "Equipment 21 ilvl 255494" at bounding box center [281, 683] width 95 height 79
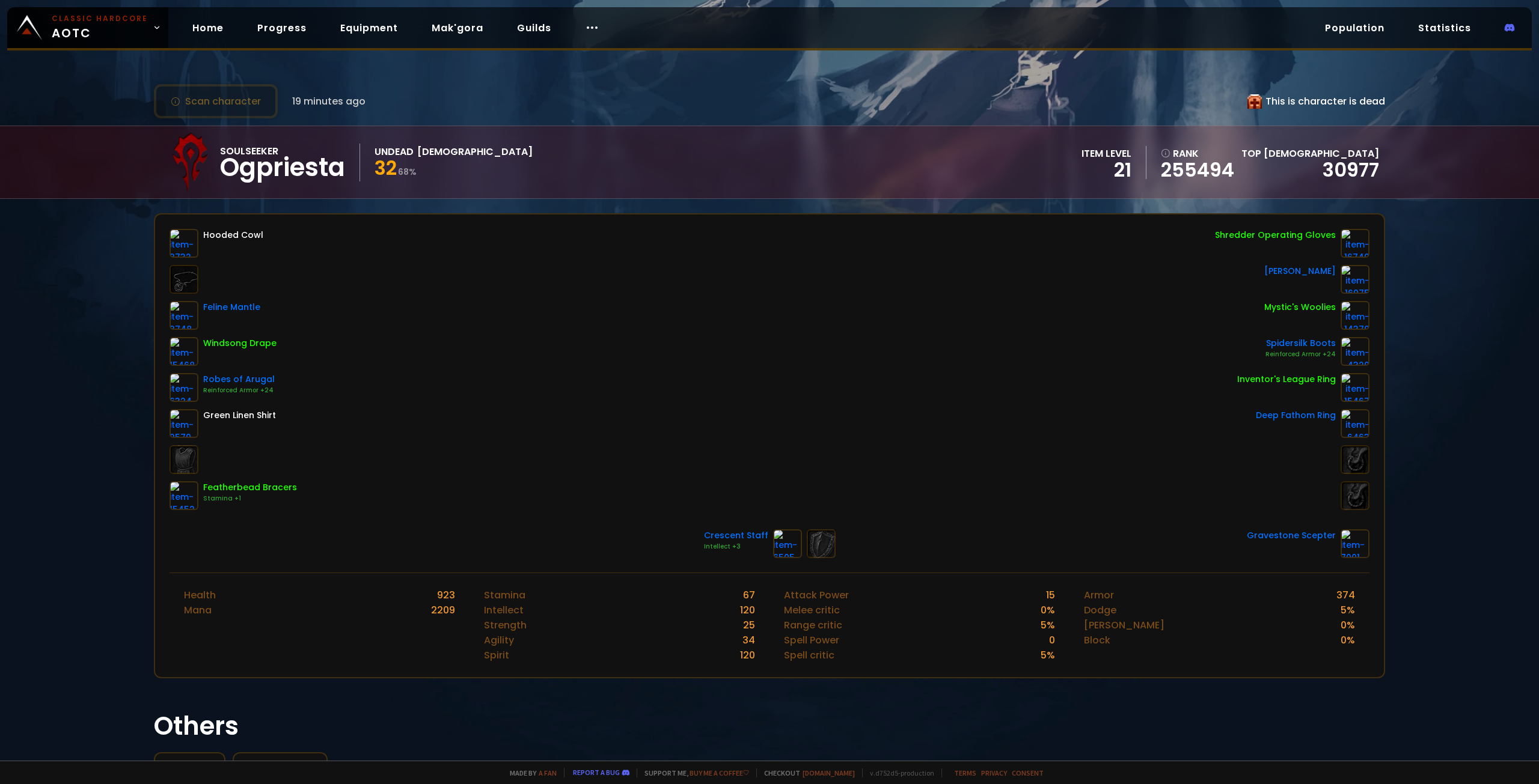
click at [402, 177] on small "68 %" at bounding box center [407, 171] width 18 height 12
drag, startPoint x: 227, startPoint y: 168, endPoint x: 452, endPoint y: 162, distance: 225.1
click at [452, 162] on div "Soulseeker Ogpriesta Undead Priest 32 68 % item level 21 rank 255494 Top Priest…" at bounding box center [770, 162] width 1231 height 72
click at [455, 164] on div "Soulseeker Ogpriesta Undead Priest 32 68 % item level 21 rank 255494 Top Priest…" at bounding box center [770, 162] width 1231 height 72
